Goal: Book appointment/travel/reservation

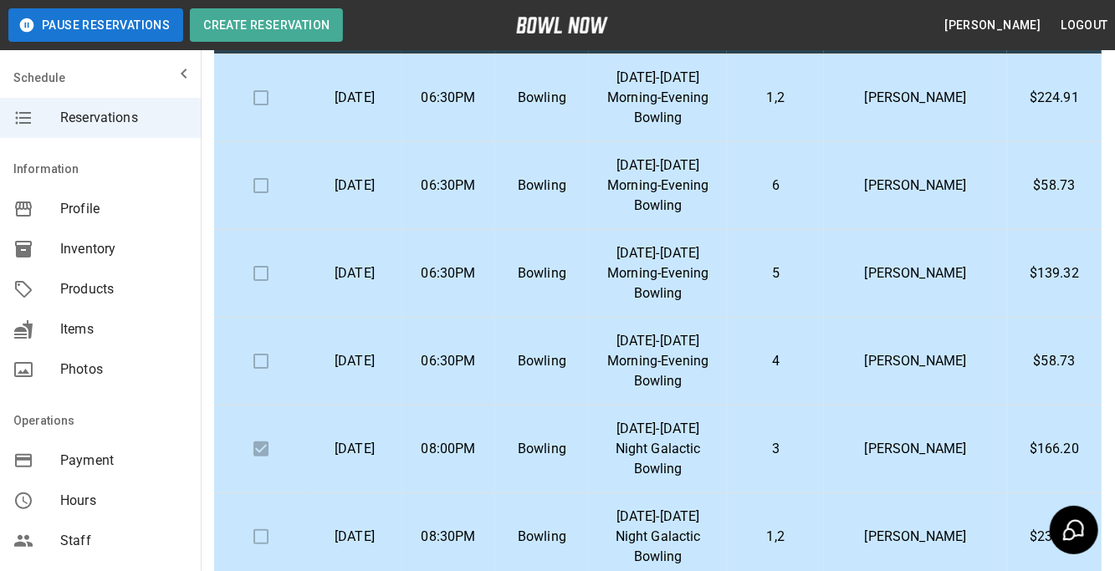
scroll to position [182, 0]
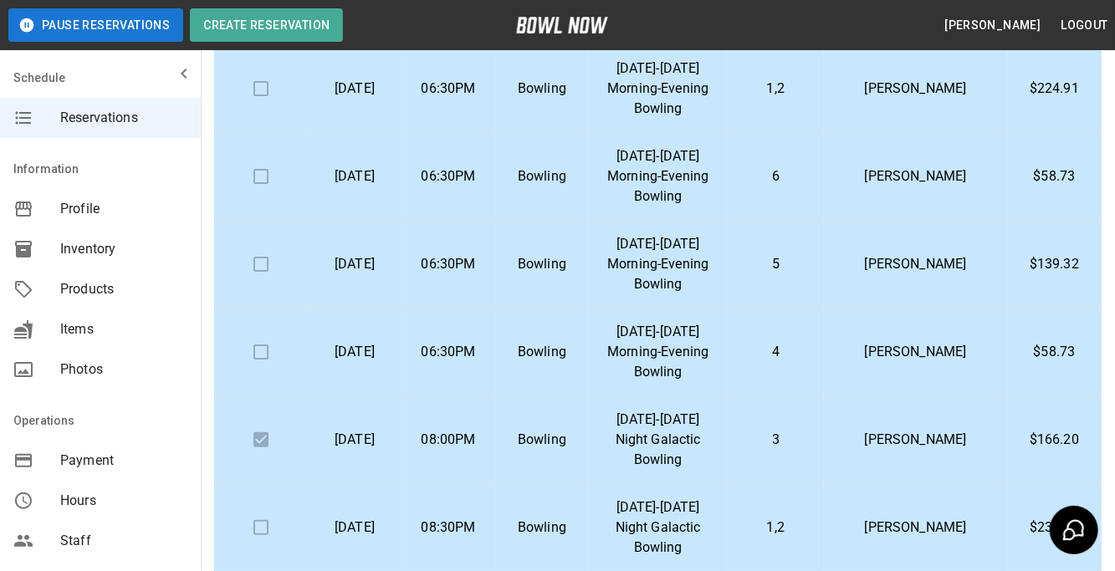
click at [824, 437] on td "3" at bounding box center [775, 441] width 97 height 88
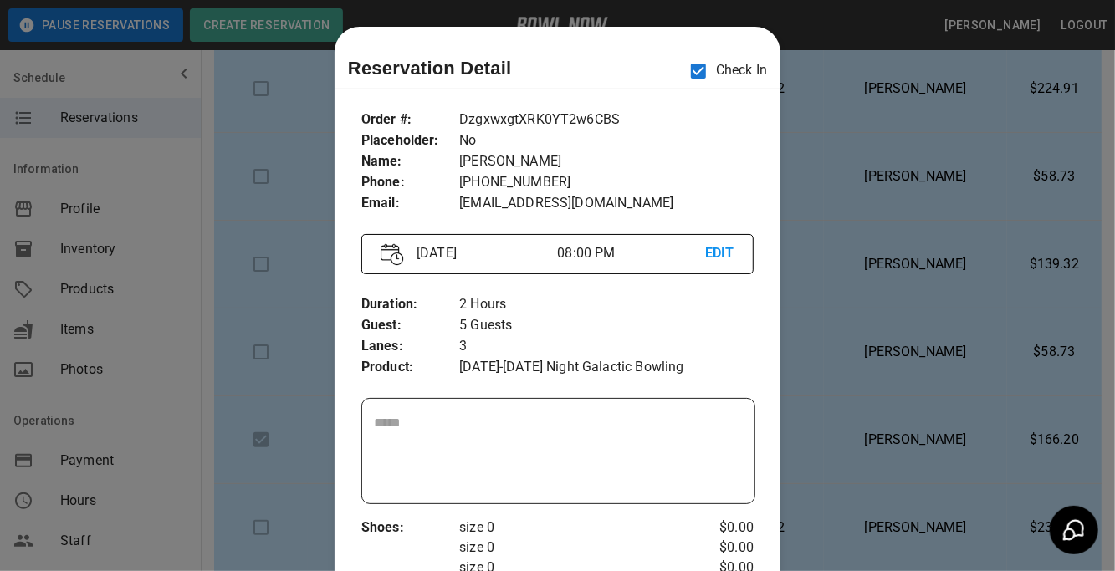
scroll to position [26, 0]
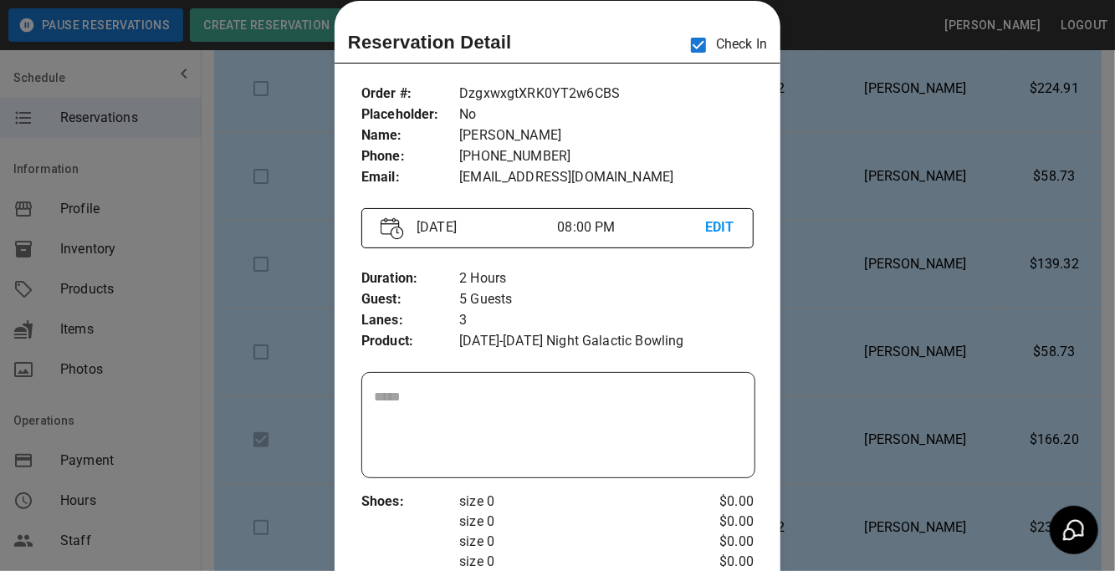
click at [904, 335] on div at bounding box center [557, 285] width 1115 height 571
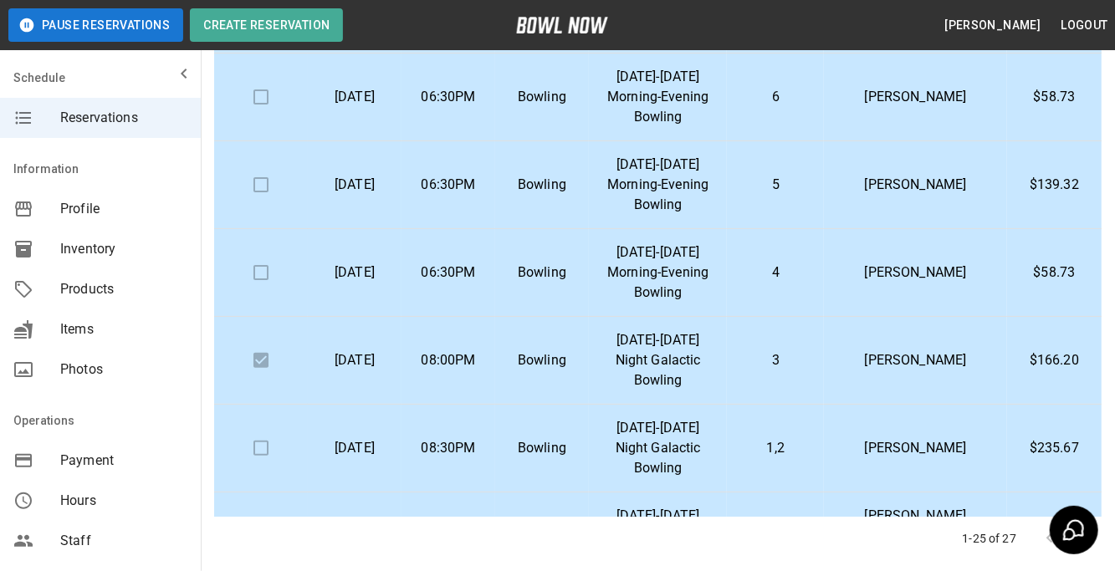
scroll to position [278, 0]
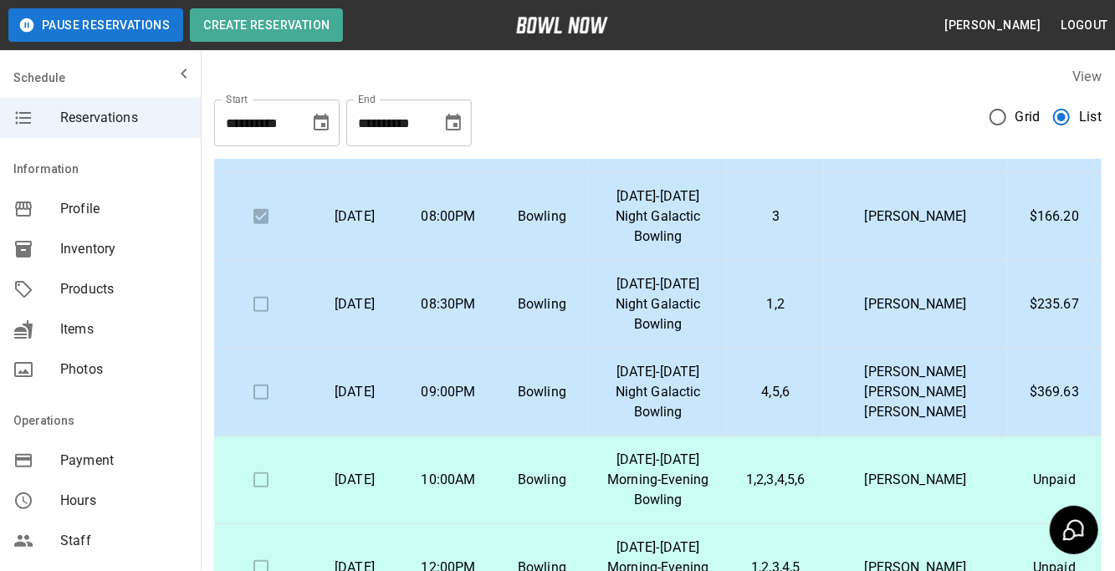
scroll to position [405, 0]
click at [635, 381] on p "[DATE]-[DATE] Night Galactic Bowling" at bounding box center [657, 393] width 111 height 60
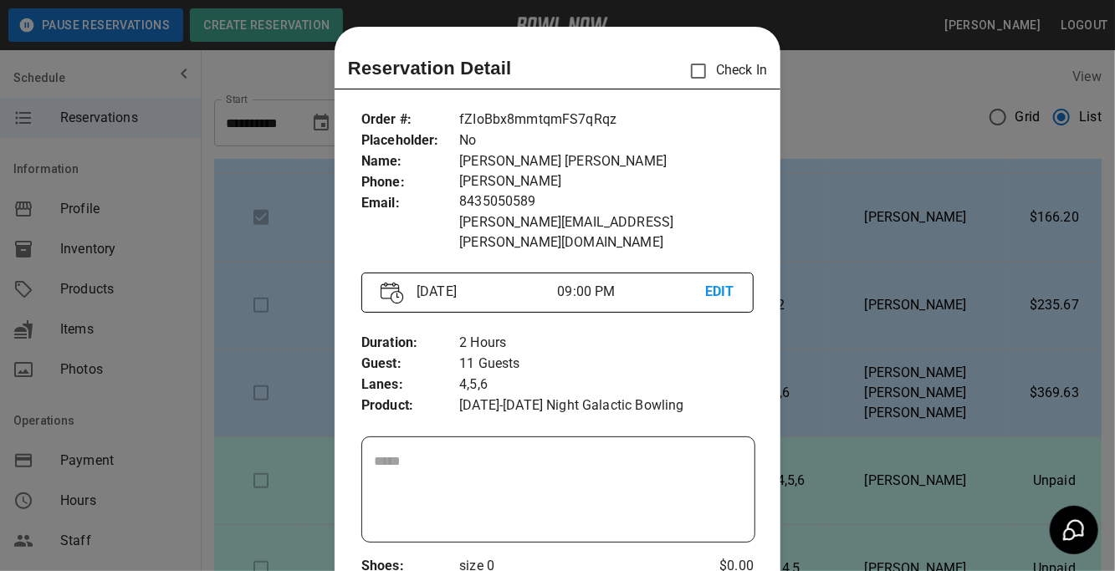
scroll to position [26, 0]
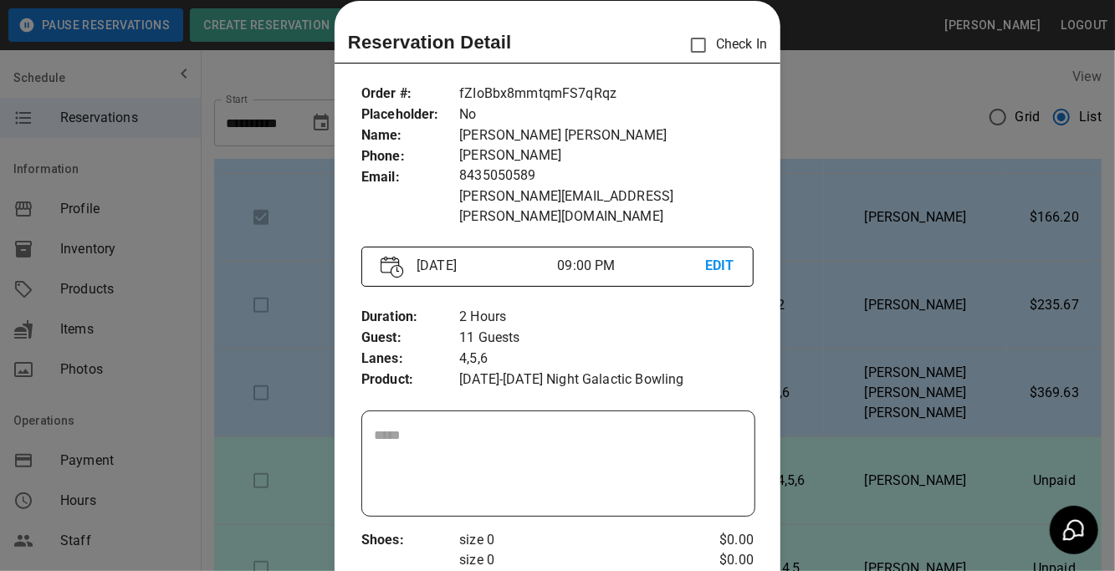
click at [831, 395] on div at bounding box center [557, 285] width 1115 height 571
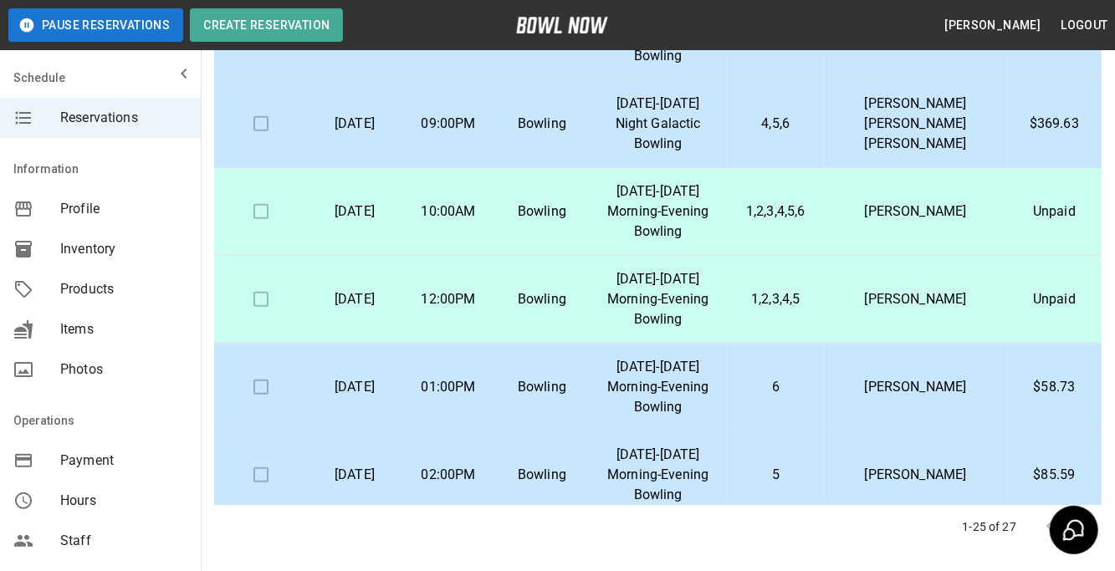
scroll to position [278, 0]
